Goal: Check status: Check status

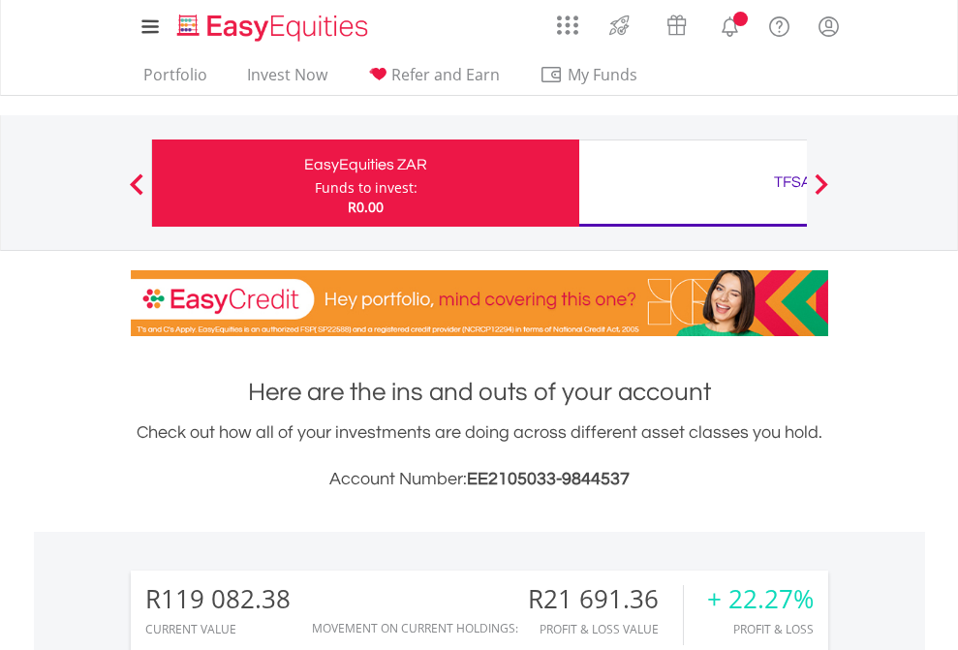
scroll to position [186, 304]
click at [315, 183] on div "Funds to invest:" at bounding box center [366, 187] width 103 height 19
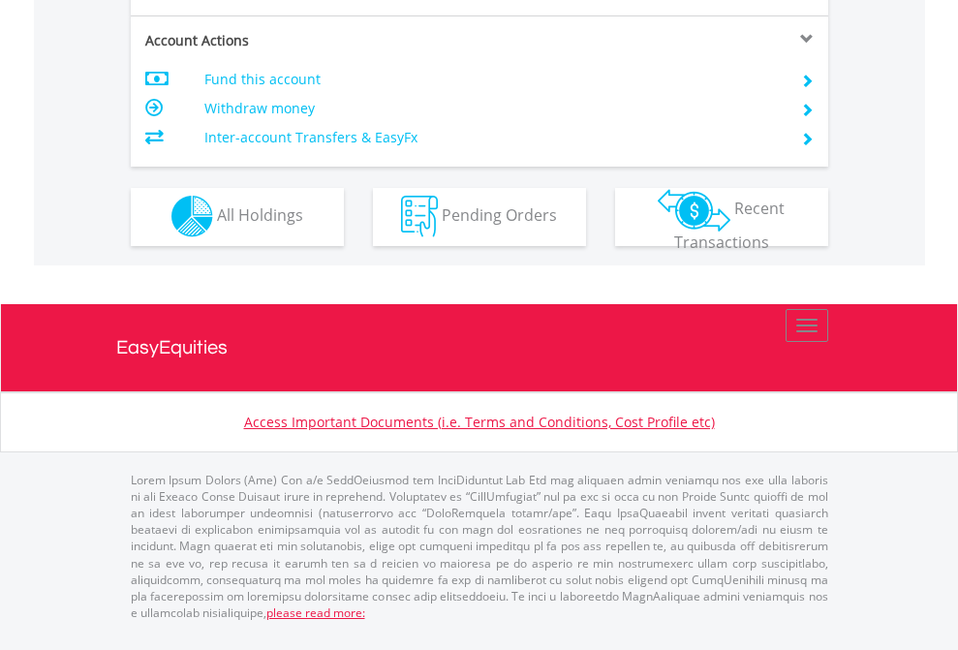
scroll to position [1810, 0]
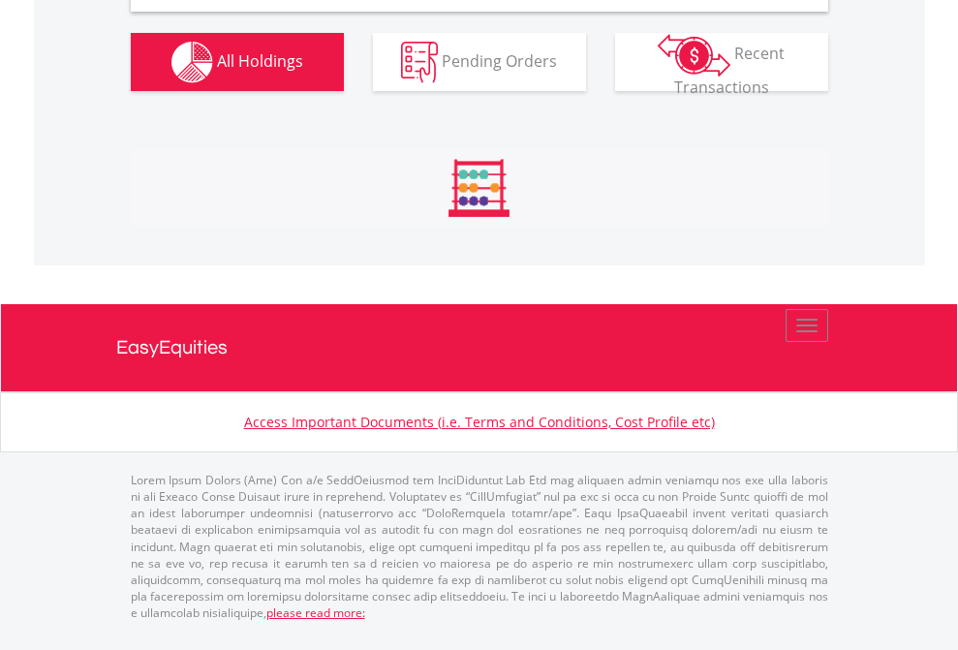
scroll to position [1871, 0]
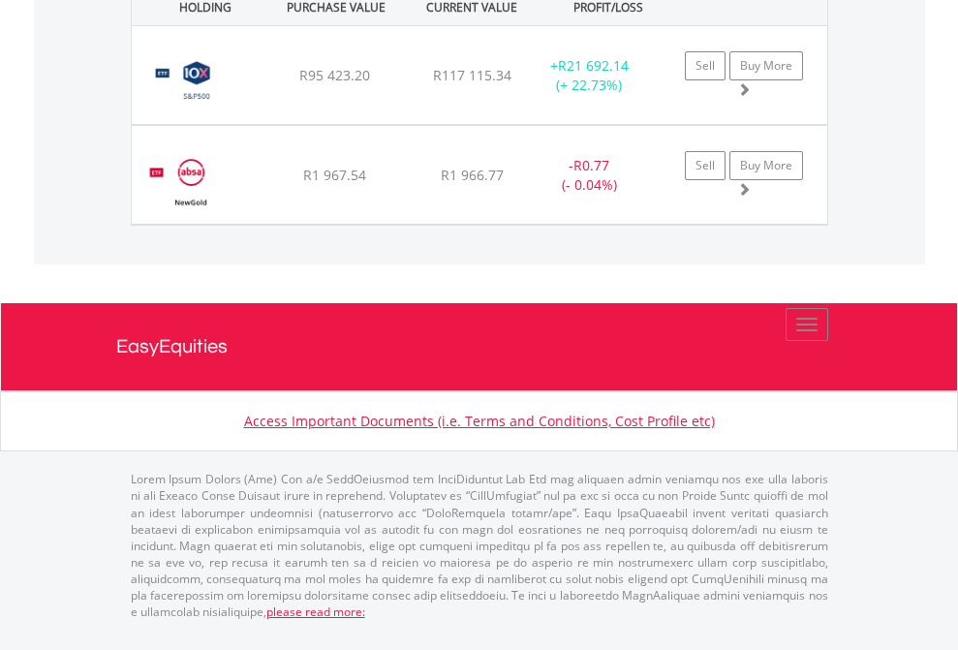
scroll to position [139, 0]
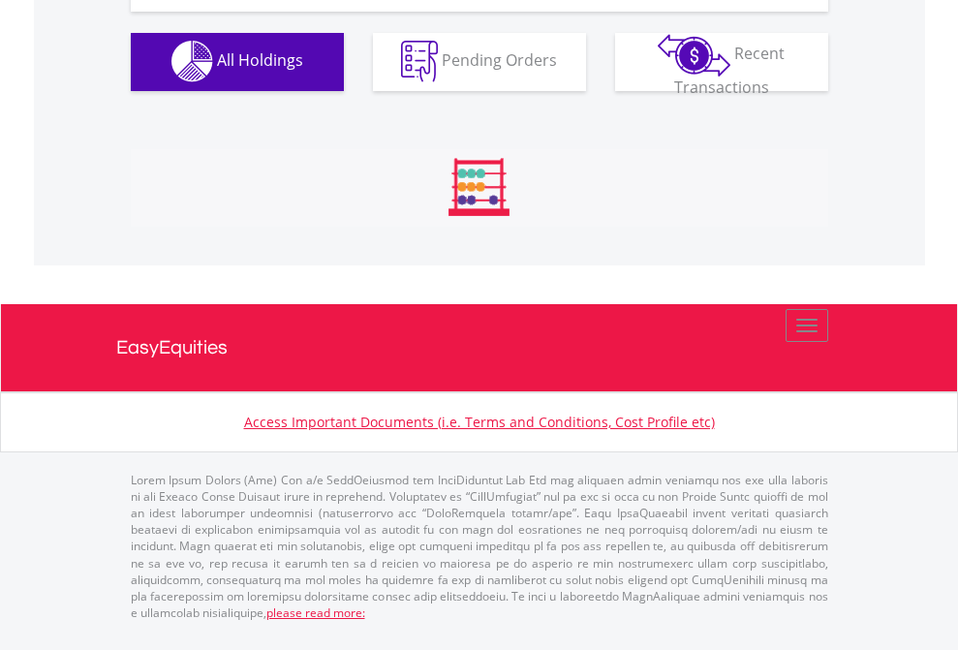
scroll to position [1917, 0]
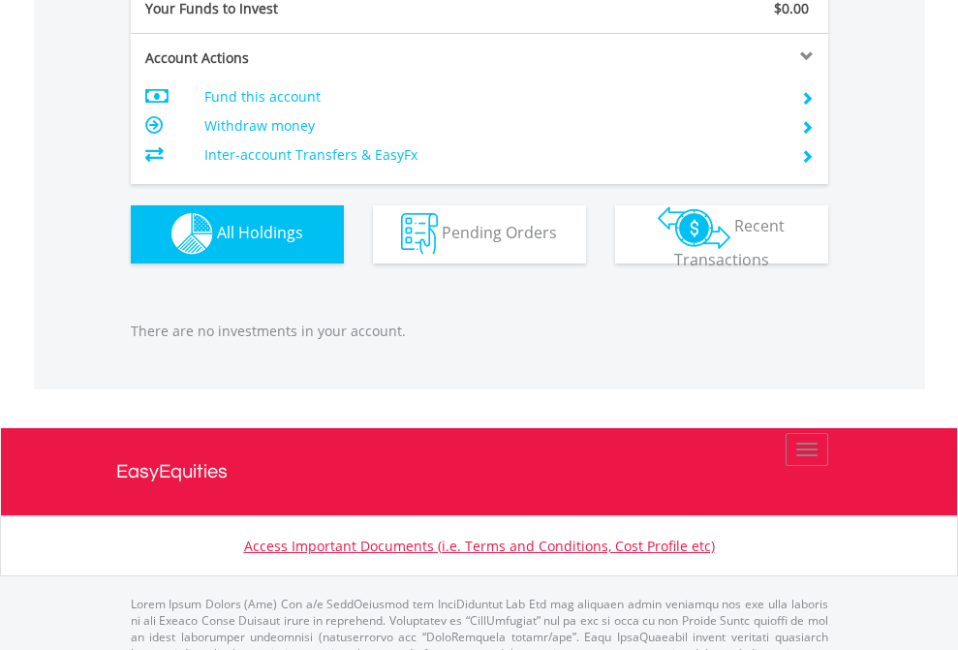
scroll to position [1917, 0]
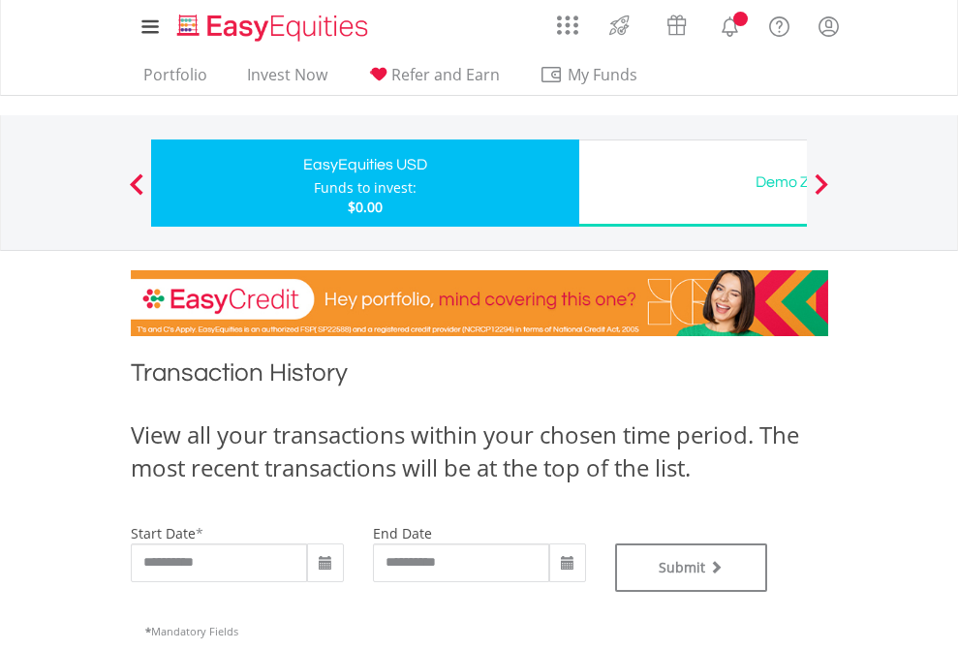
type input "**********"
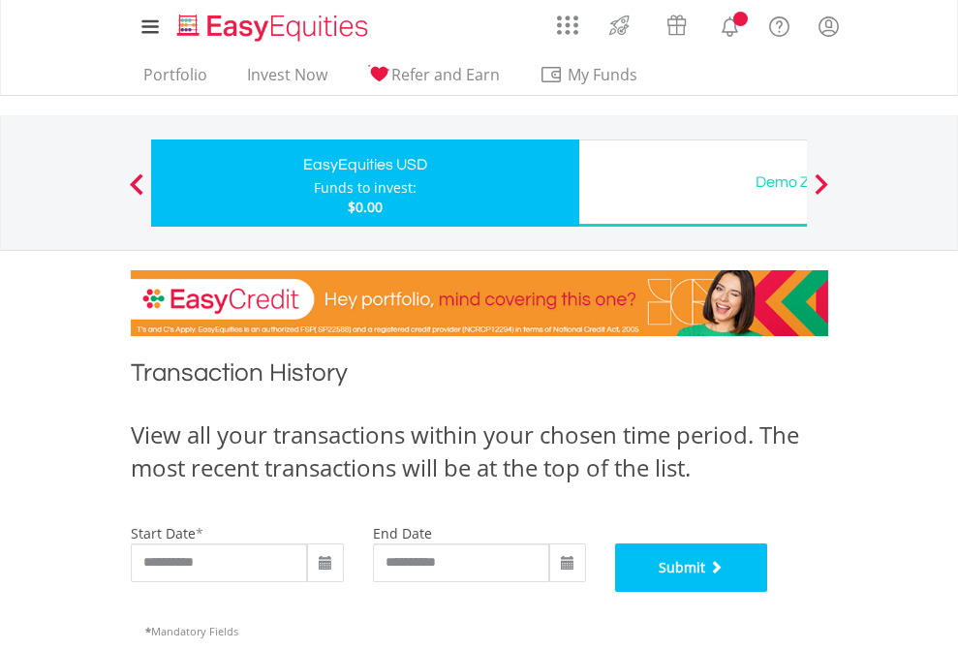
click at [768, 592] on button "Submit" at bounding box center [691, 567] width 153 height 48
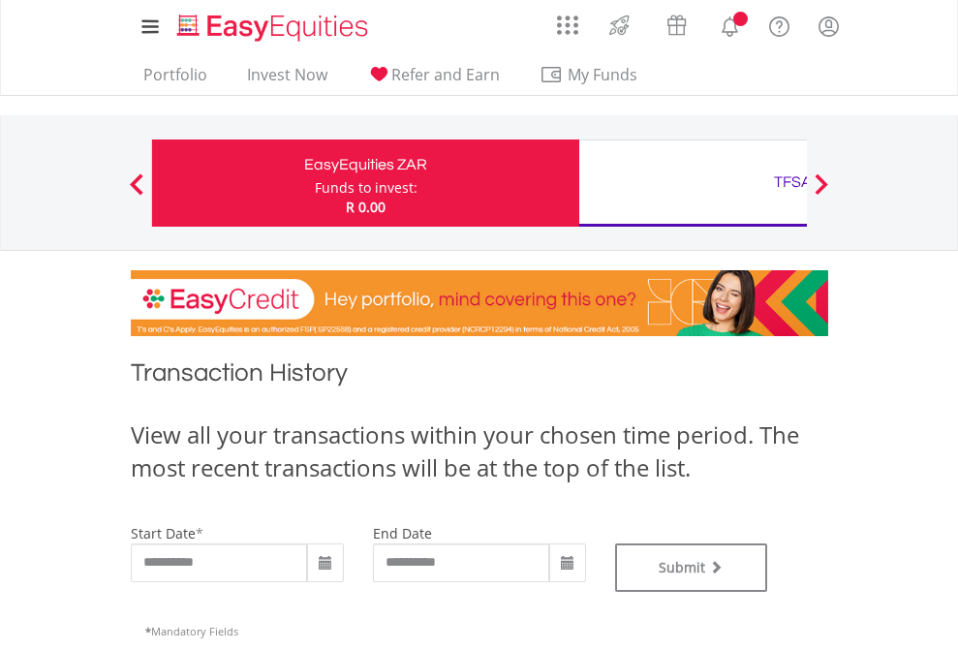
click at [692, 183] on div "TFSA" at bounding box center [793, 181] width 404 height 27
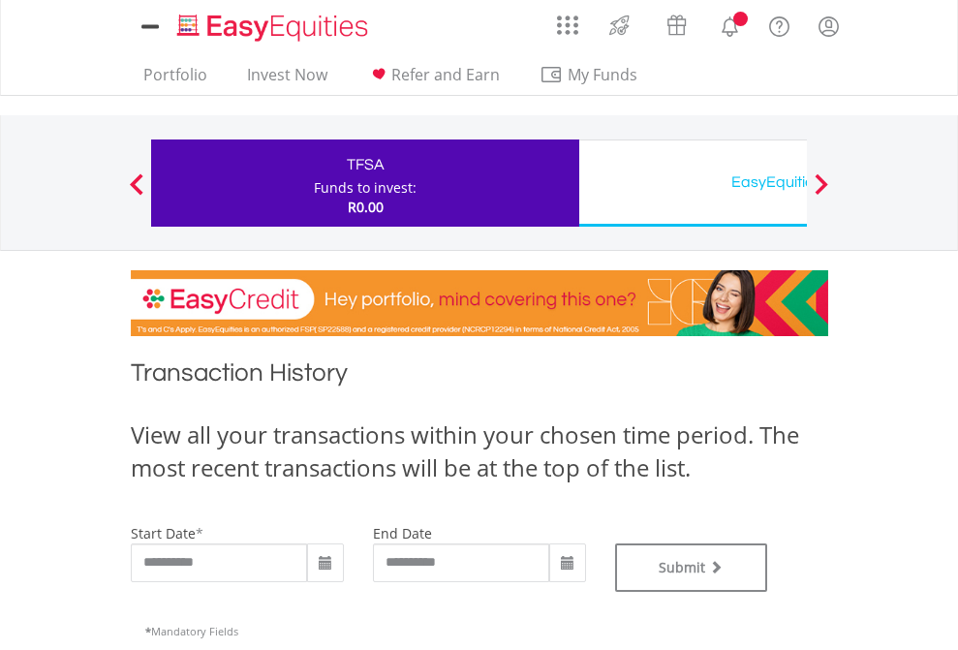
type input "**********"
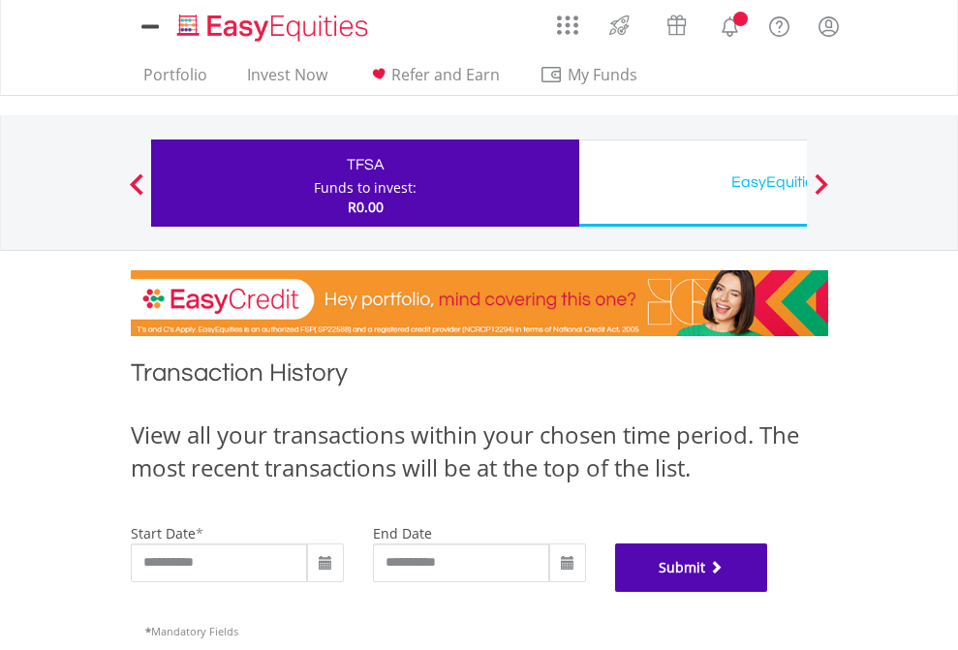
click at [768, 592] on button "Submit" at bounding box center [691, 567] width 153 height 48
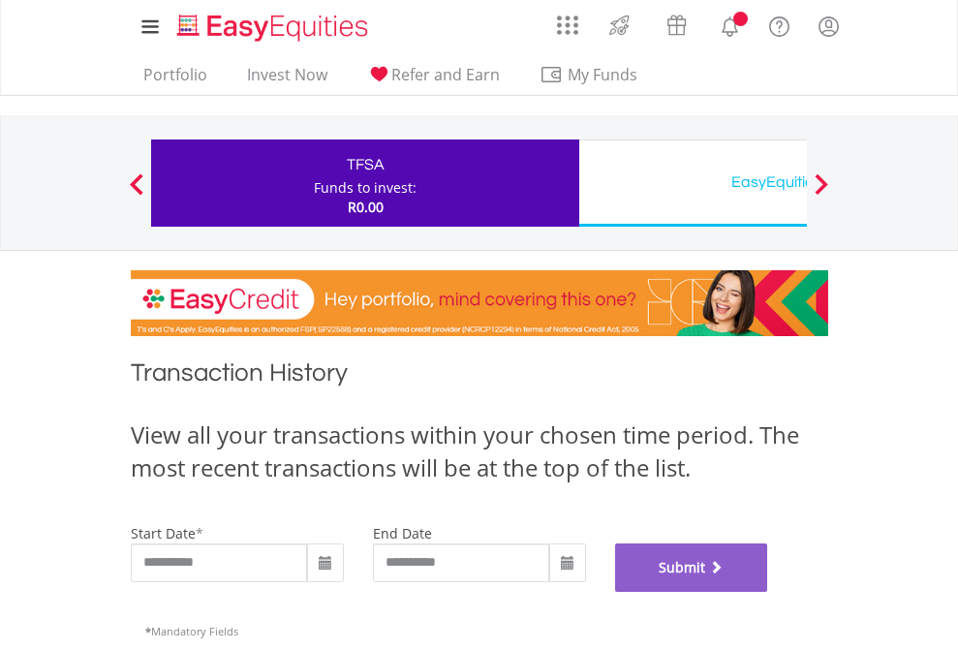
scroll to position [785, 0]
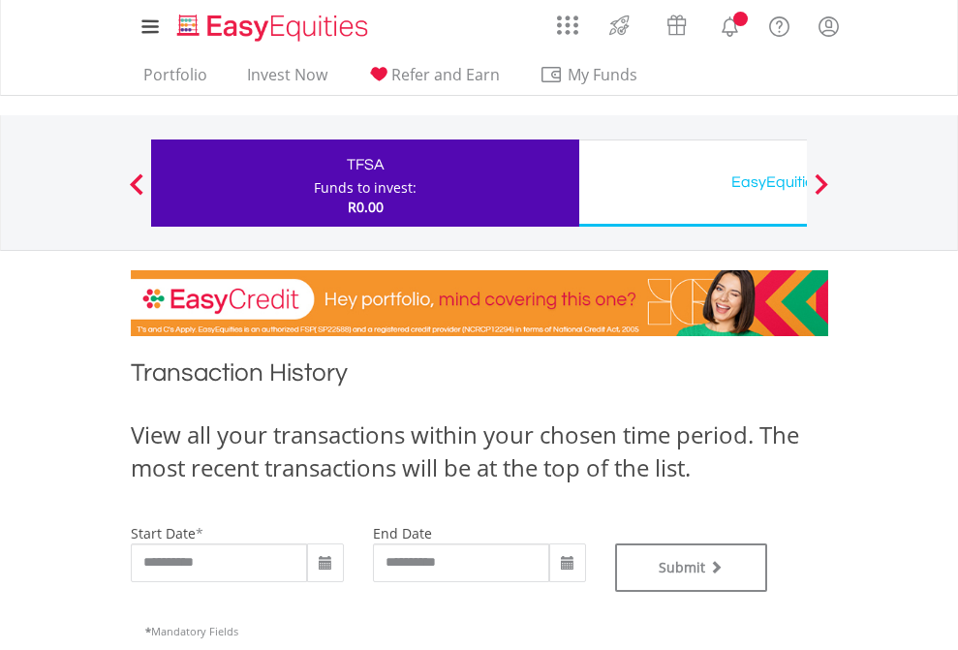
click at [692, 183] on div "EasyEquities USD" at bounding box center [793, 181] width 404 height 27
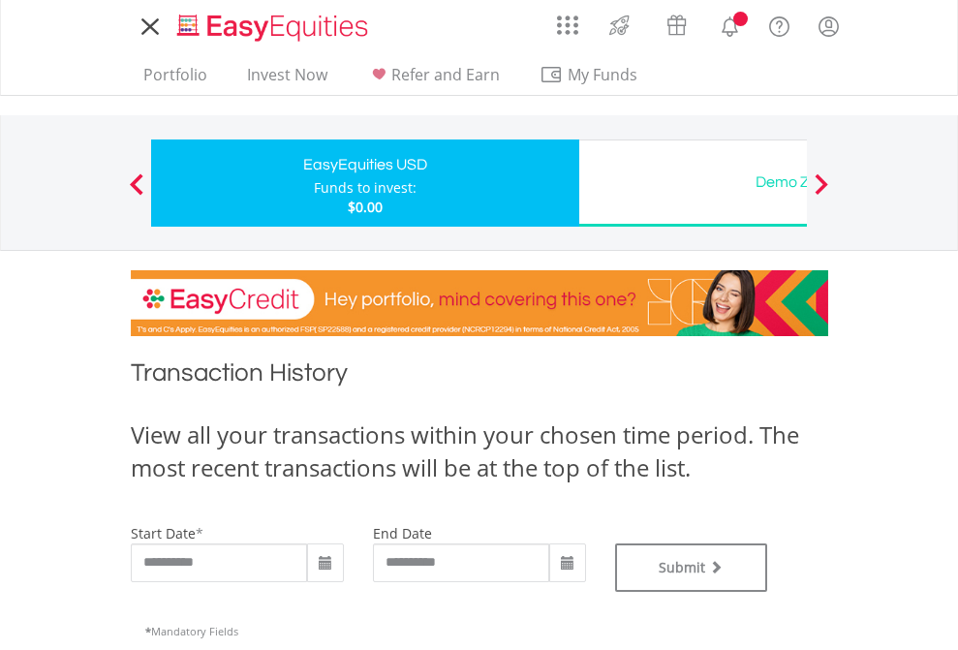
type input "**********"
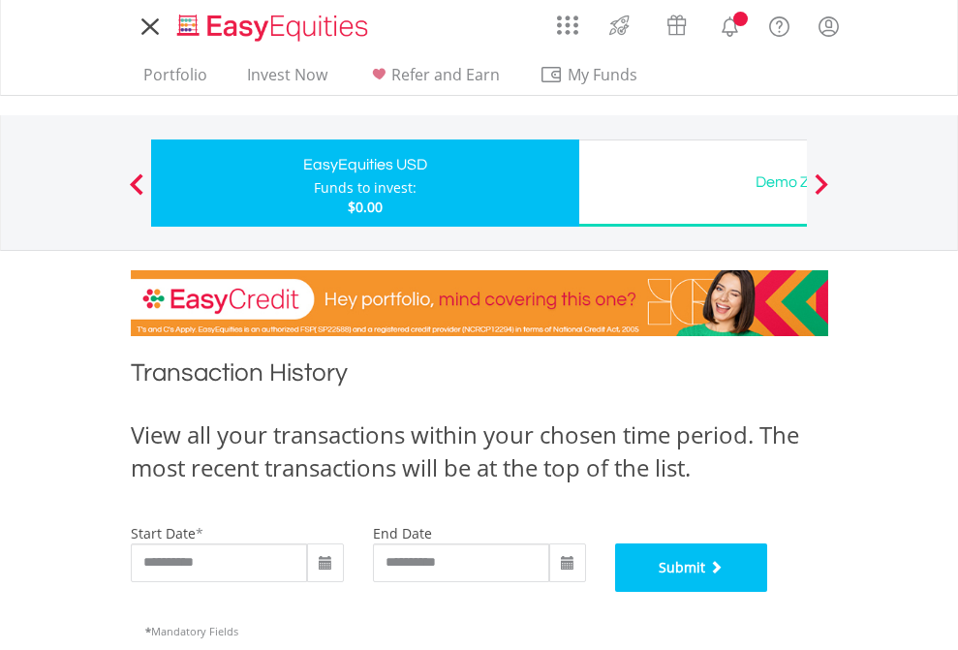
click at [768, 592] on button "Submit" at bounding box center [691, 567] width 153 height 48
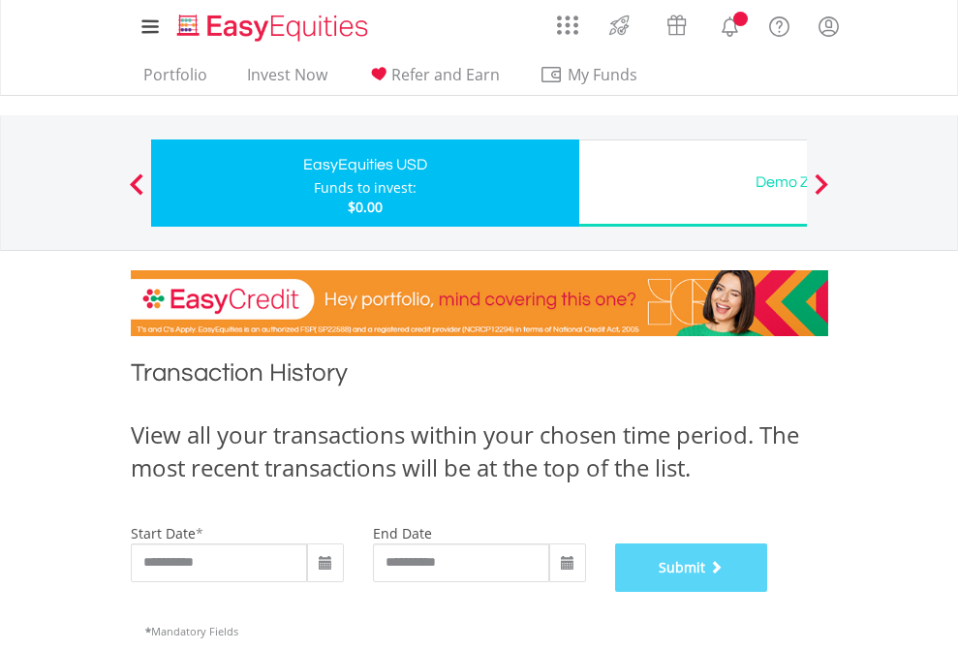
scroll to position [785, 0]
